Goal: Information Seeking & Learning: Find specific fact

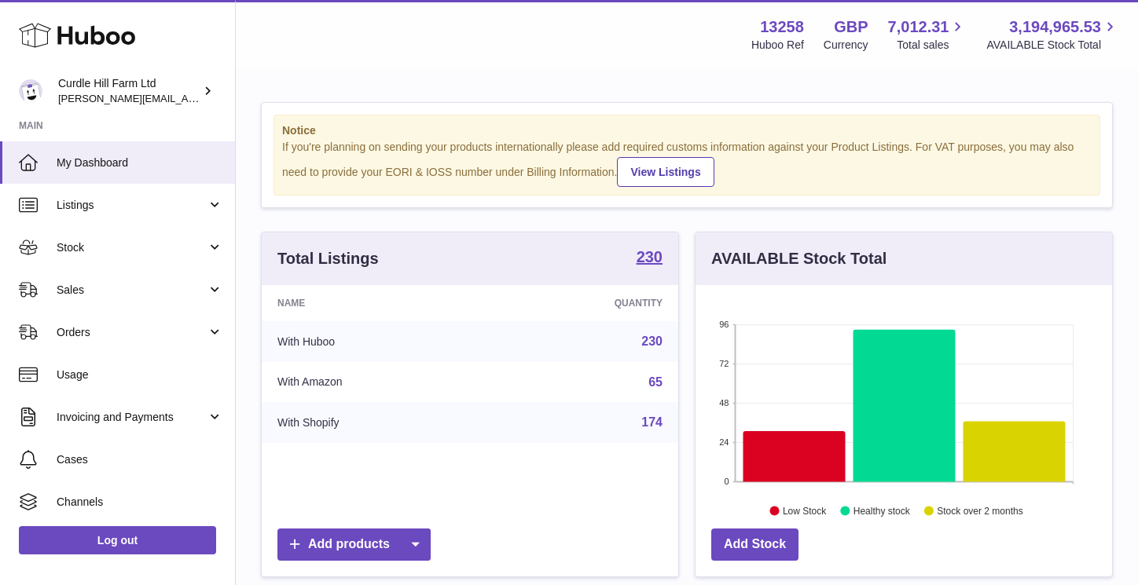
scroll to position [245, 416]
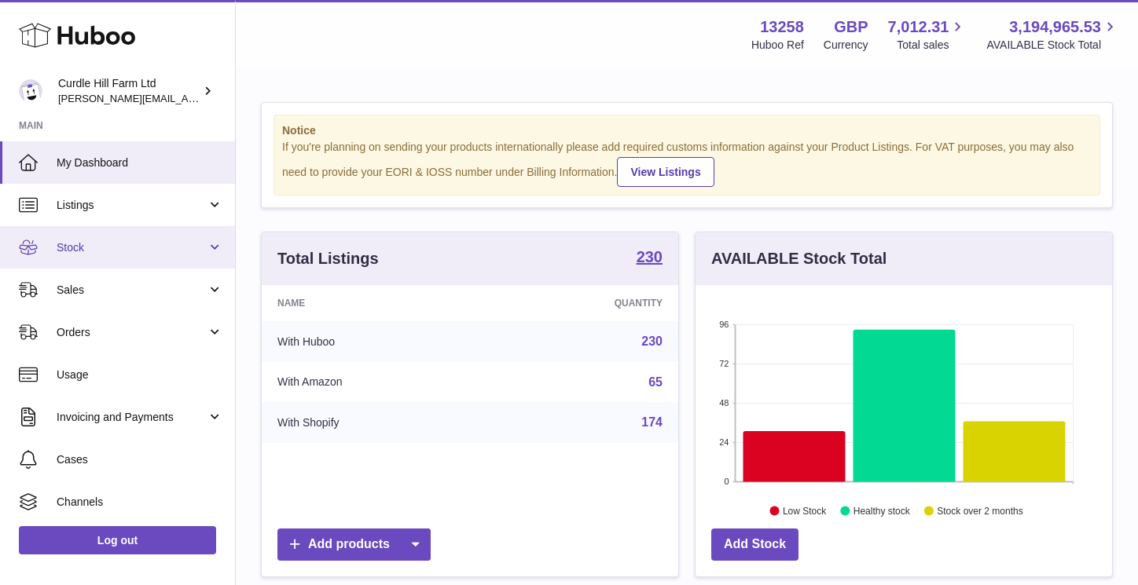
click at [84, 258] on link "Stock" at bounding box center [117, 247] width 235 height 42
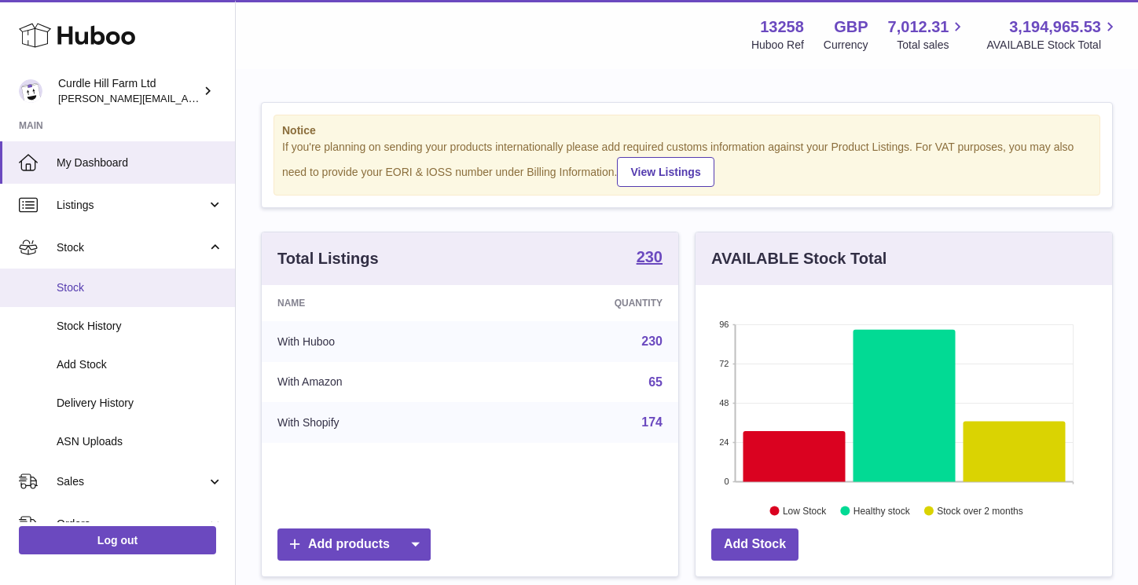
click at [81, 303] on link "Stock" at bounding box center [117, 288] width 235 height 38
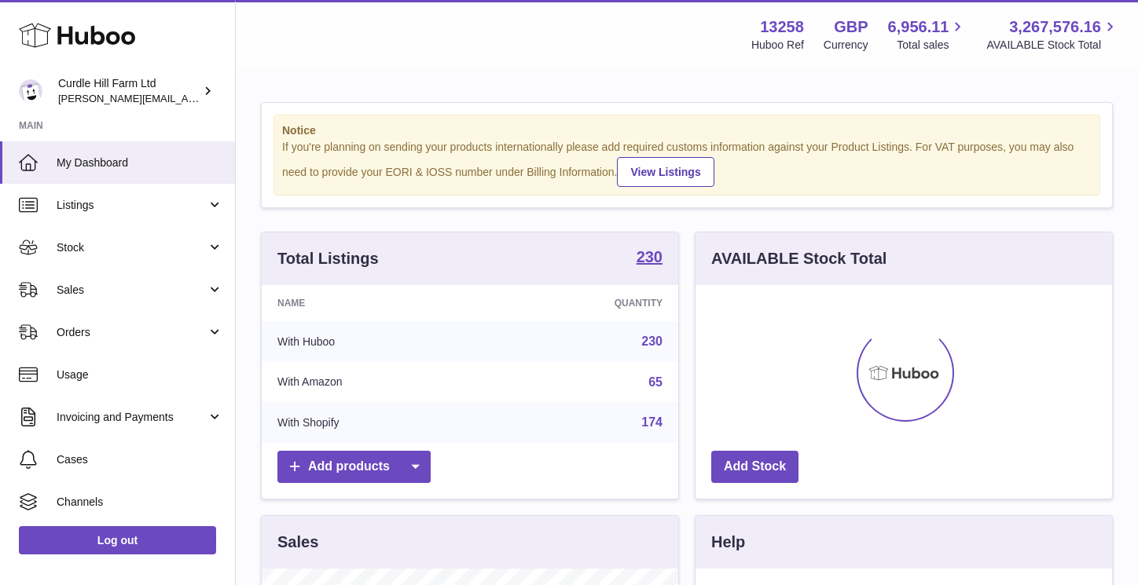
scroll to position [245, 416]
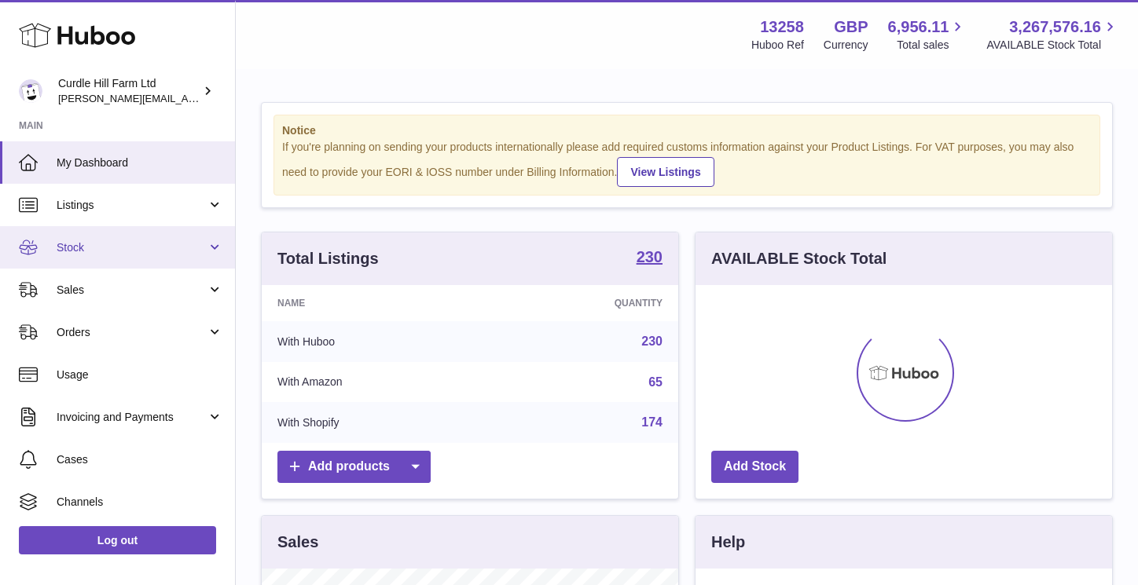
click at [91, 253] on span "Stock" at bounding box center [132, 247] width 150 height 15
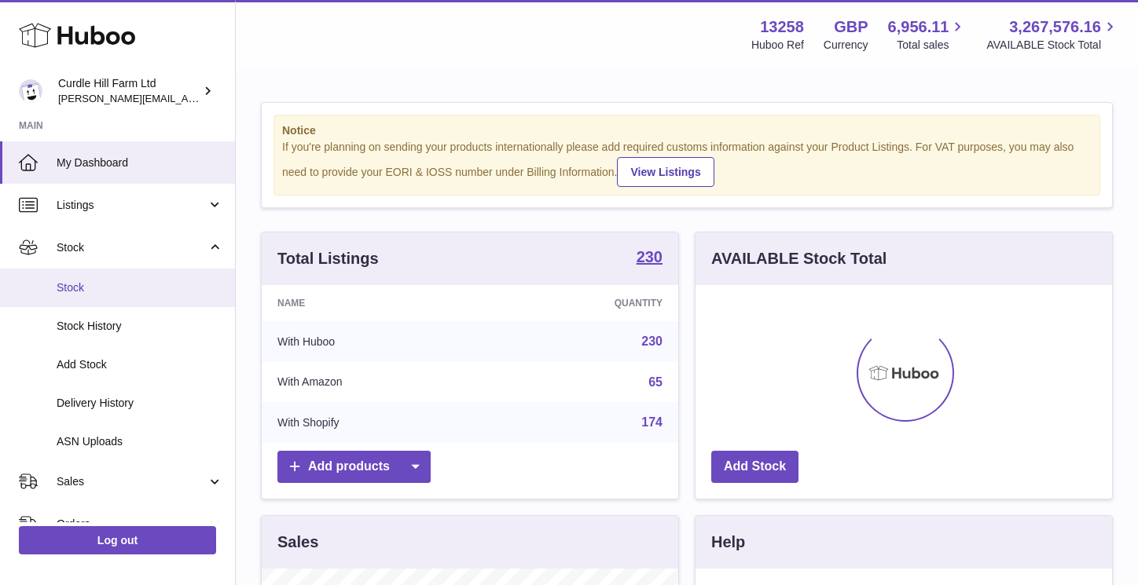
click at [90, 288] on span "Stock" at bounding box center [140, 287] width 167 height 15
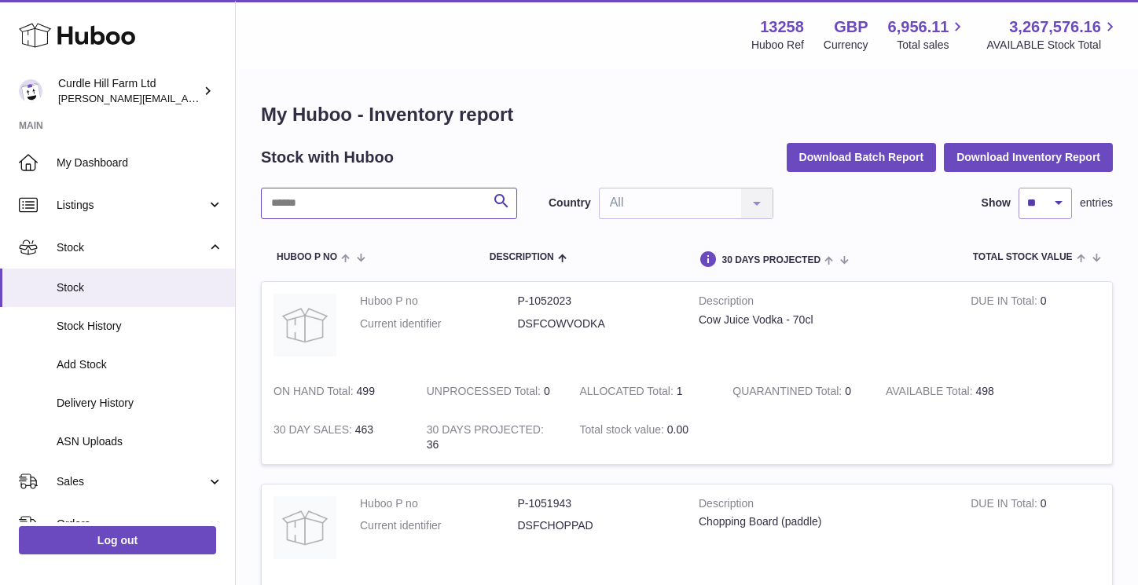
click at [392, 212] on input "text" at bounding box center [389, 203] width 256 height 31
type input "****"
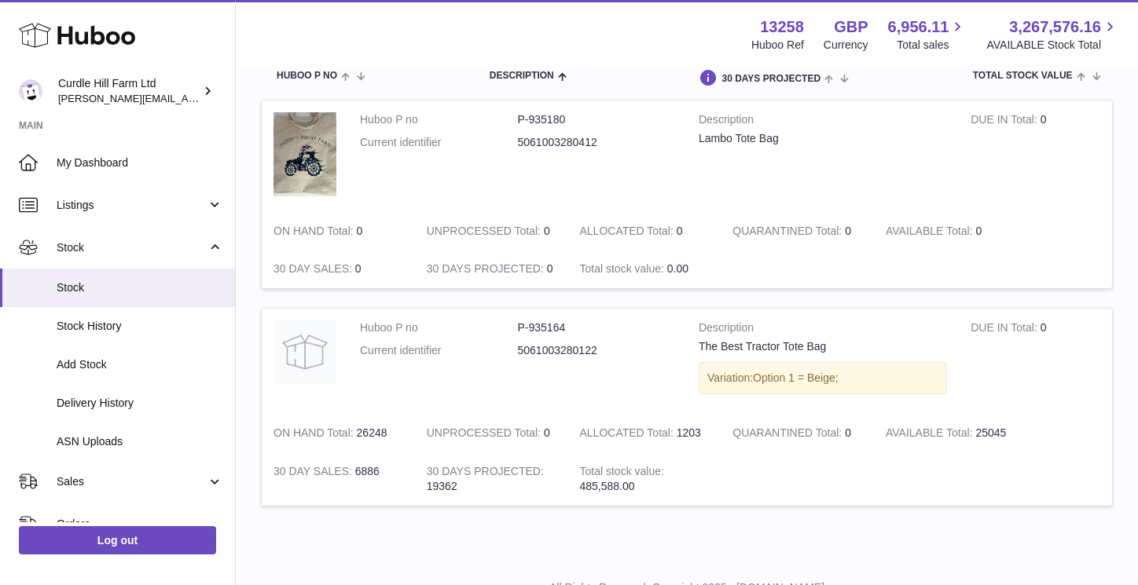
scroll to position [246, 0]
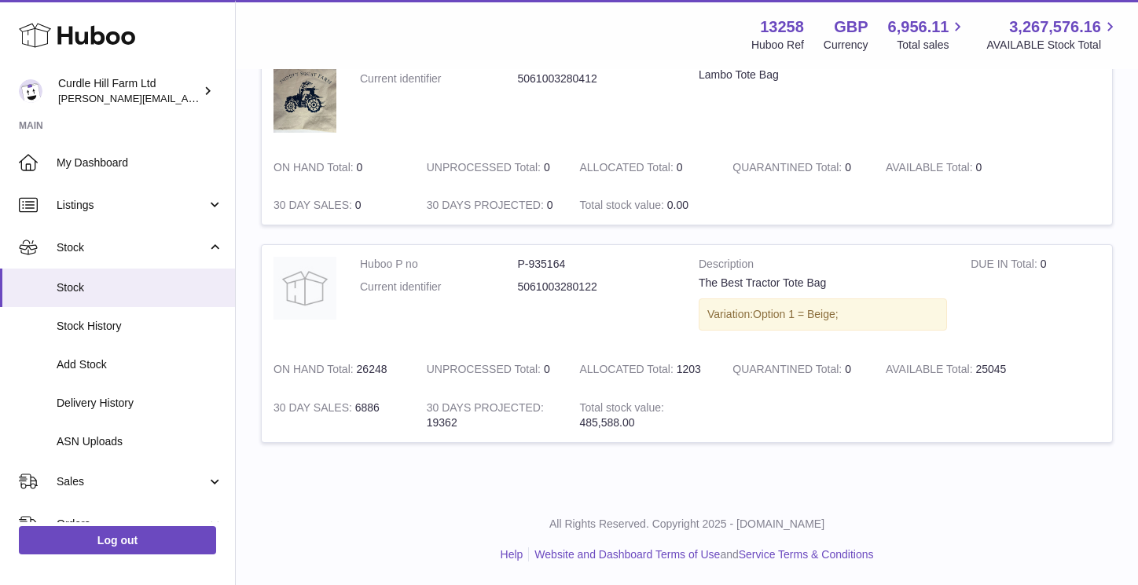
click at [556, 266] on dd "P-935164" at bounding box center [597, 264] width 158 height 15
copy dd "935164"
